Goal: Transaction & Acquisition: Purchase product/service

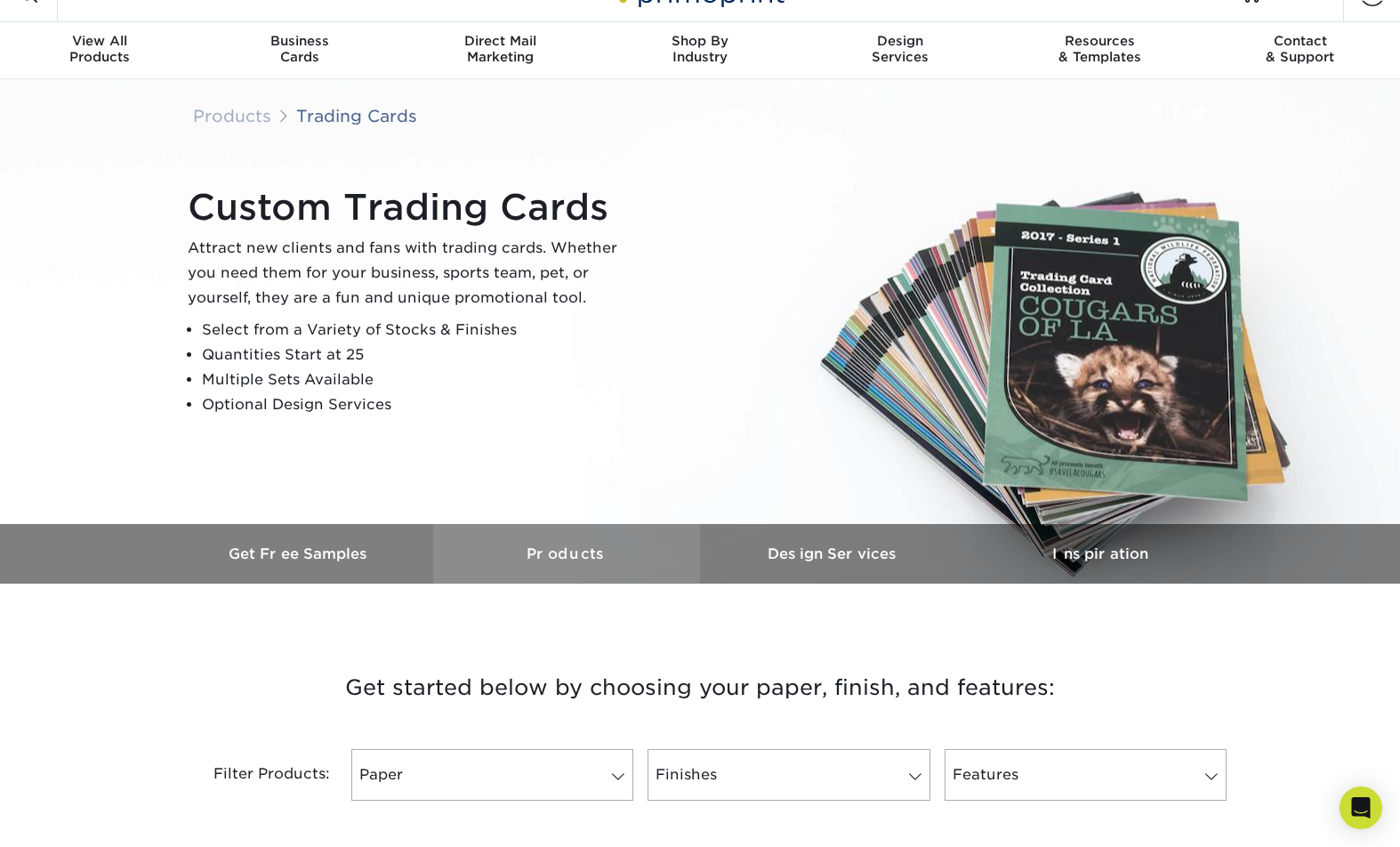
scroll to position [739, 0]
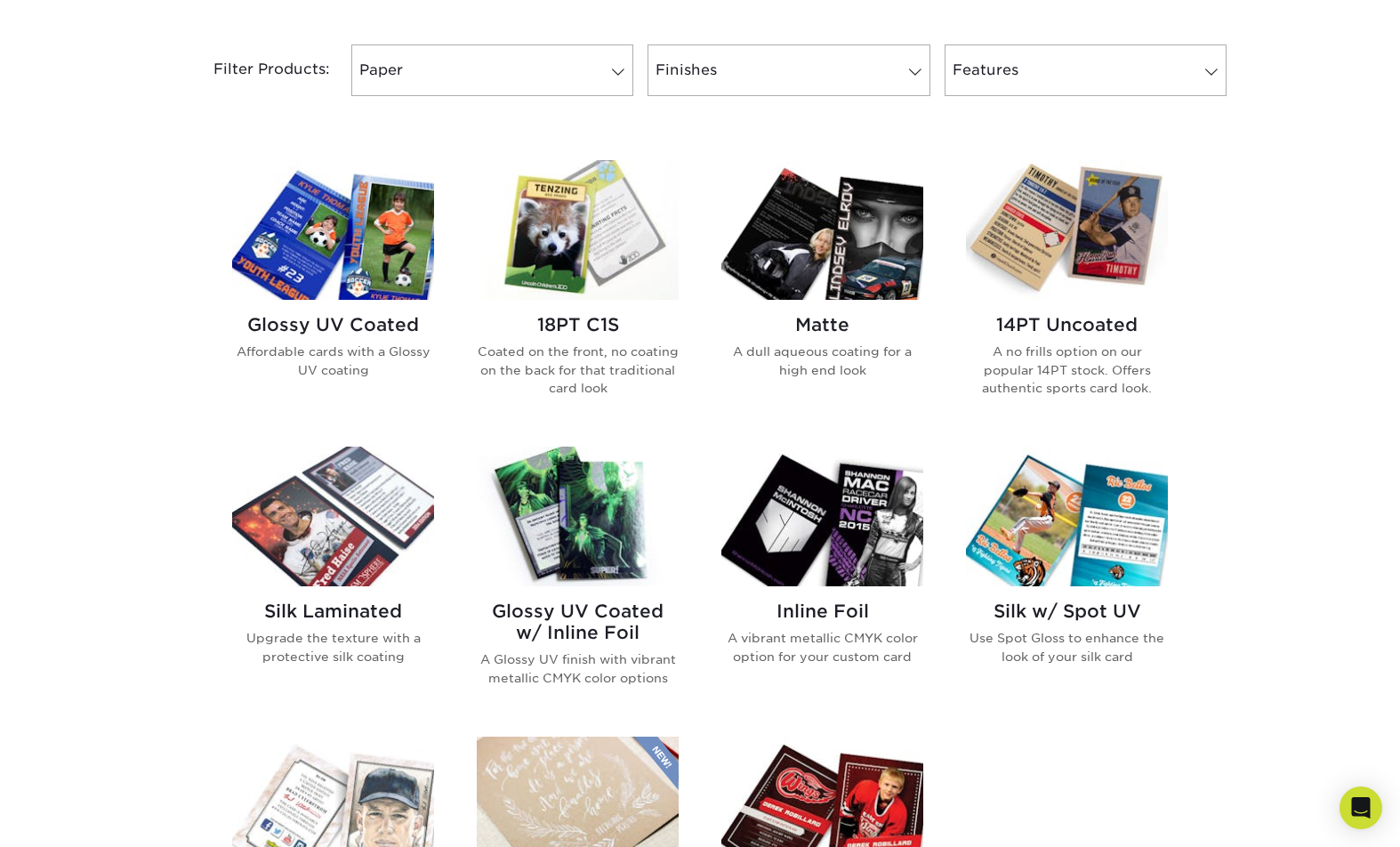
click at [1026, 216] on img at bounding box center [1067, 230] width 202 height 140
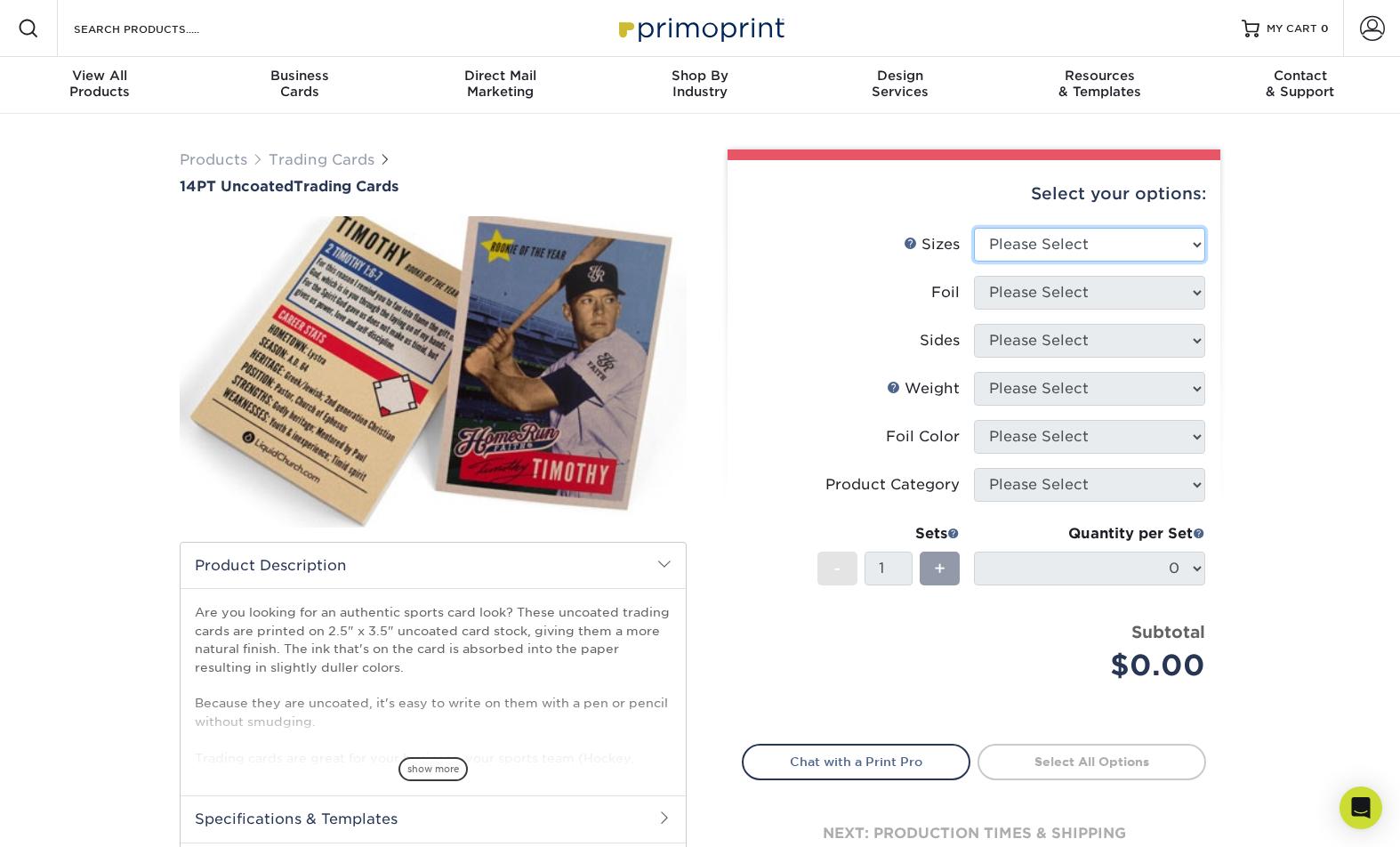
click at [1053, 240] on select "Please Select 2.5" x 3.5"" at bounding box center [1089, 245] width 231 height 34
select select "2.50x3.50"
click at [974, 228] on select "Please Select 2.5" x 3.5"" at bounding box center [1089, 245] width 231 height 34
click at [1046, 286] on select "Please Select" at bounding box center [1089, 292] width 231 height 34
select select "1"
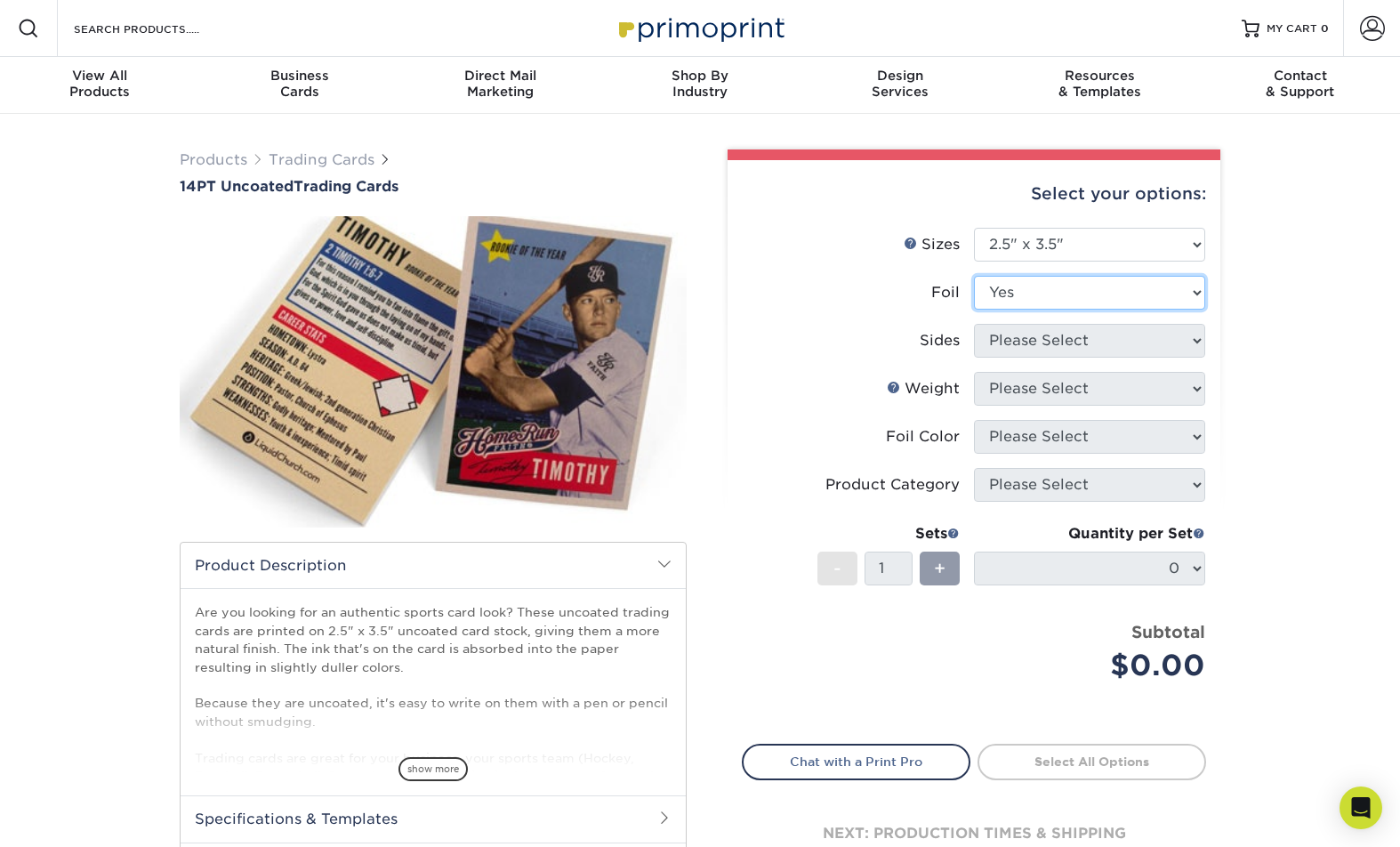
click at [974, 275] on select "Please Select Yes No" at bounding box center [1089, 292] width 231 height 34
click at [1044, 337] on select "Please Select Print Both Sides - Foil Both Sides Print Both Sides - Foil Front …" at bounding box center [1089, 341] width 231 height 34
select select "e9e9dfb3-fba1-4d60-972c-fd9ca5904d33"
click at [974, 324] on select "Please Select Print Both Sides - Foil Both Sides Print Both Sides - Foil Front …" at bounding box center [1089, 341] width 231 height 34
